Goal: Check status: Check status

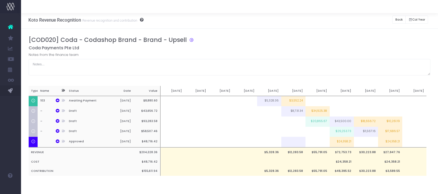
scroll to position [0, 4]
click at [402, 20] on button "Back" at bounding box center [398, 20] width 13 height 8
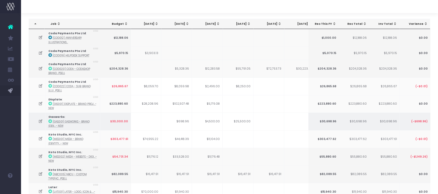
scroll to position [24, 0]
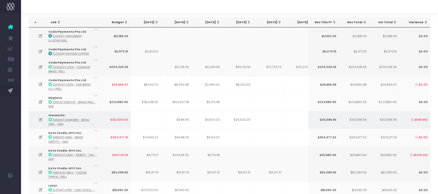
click at [42, 119] on icon at bounding box center [40, 119] width 4 height 4
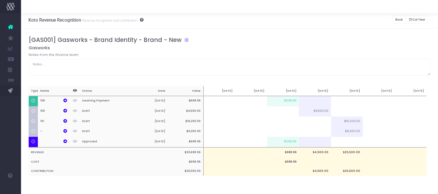
scroll to position [1, 0]
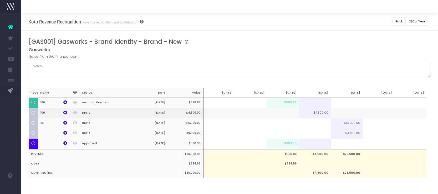
click at [324, 113] on td "$4,500.00" at bounding box center [315, 113] width 32 height 10
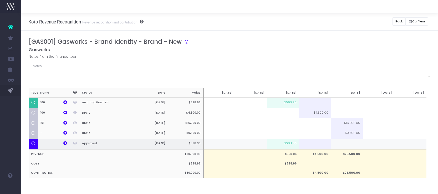
click at [314, 146] on td at bounding box center [315, 143] width 32 height 11
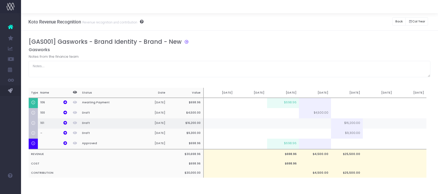
click at [344, 124] on td "$16,200.00" at bounding box center [347, 123] width 32 height 10
click at [316, 126] on td at bounding box center [315, 123] width 32 height 10
type input "1"
type input "40%"
click at [402, 21] on button "Back" at bounding box center [398, 21] width 13 height 8
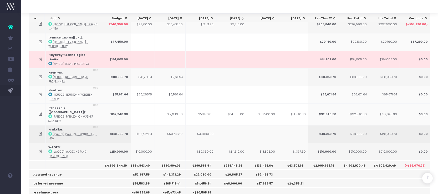
scroll to position [209, 0]
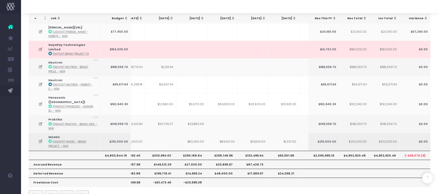
click at [41, 139] on icon at bounding box center [40, 141] width 4 height 4
